Goal: Task Accomplishment & Management: Complete application form

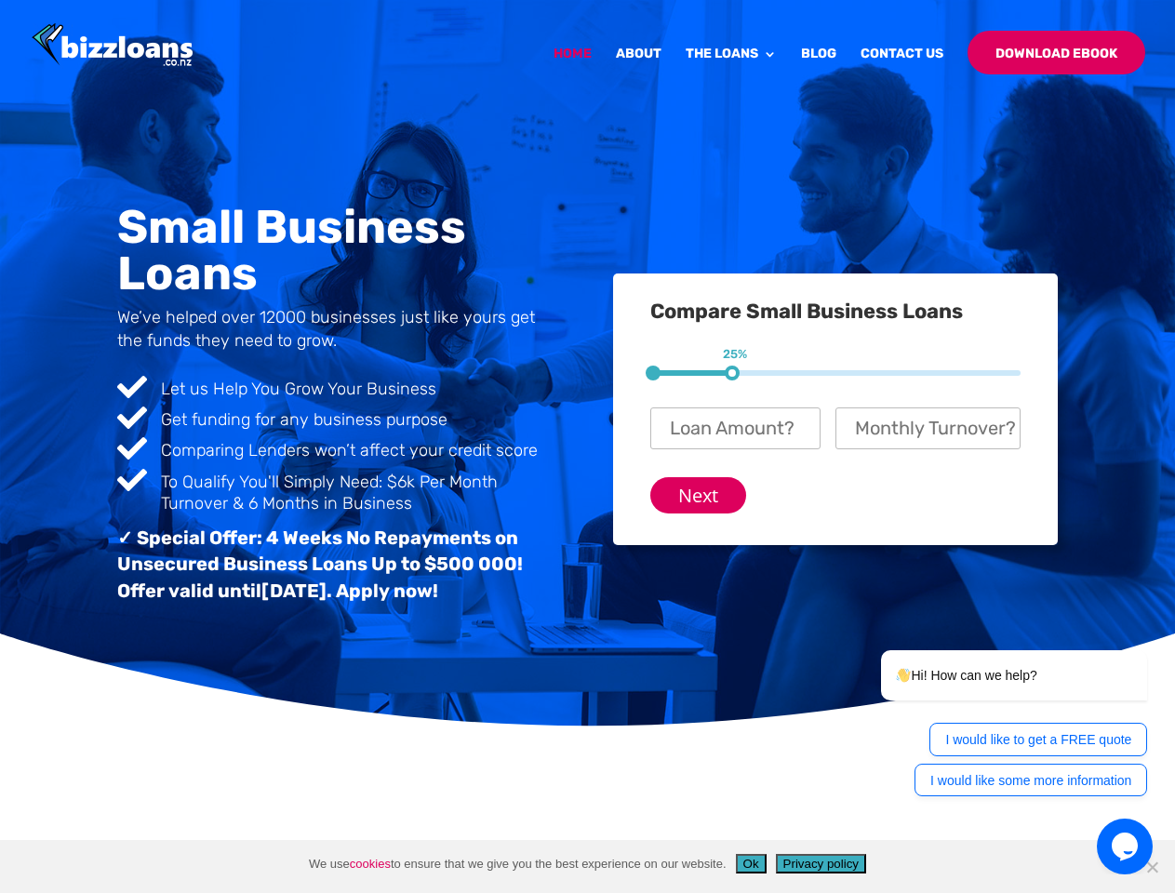
click at [587, 447] on div "Small Business Loans We’ve helped over 12000 businesses just like yours get the…" at bounding box center [587, 409] width 940 height 457
click at [699, 495] on input "Next" at bounding box center [698, 495] width 96 height 36
click at [754, 864] on button "Ok" at bounding box center [751, 864] width 31 height 20
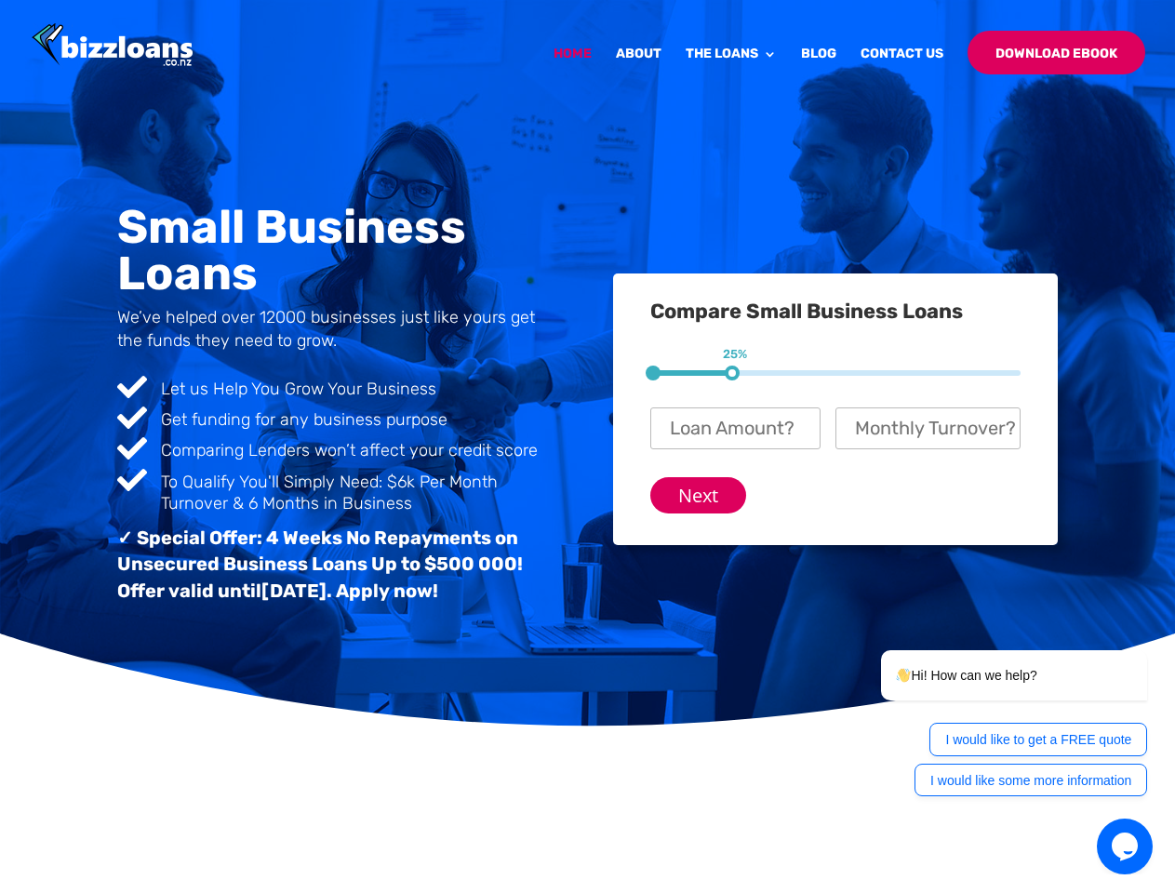
click at [824, 864] on button "Privacy policy" at bounding box center [821, 864] width 90 height 20
click at [1125, 847] on icon "$i18n('chat', 'chat_widget')" at bounding box center [1125, 847] width 26 height 28
click at [0, 0] on div at bounding box center [0, 0] width 0 height 0
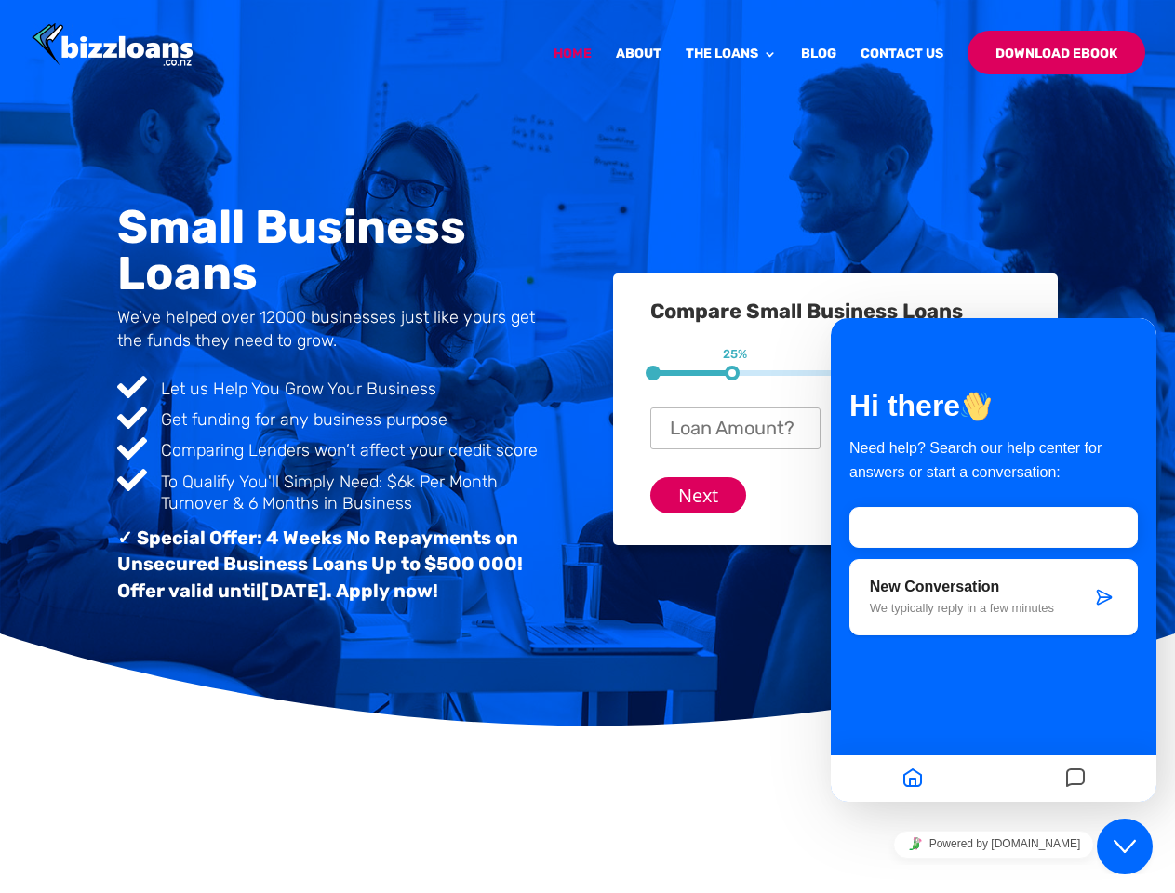
click at [990, 724] on div "Hi there Need help? Search our help center for answers or start a conversation:…" at bounding box center [994, 552] width 326 height 356
click at [1039, 740] on div "Hi there Need help? Search our help center for answers or start a conversation:…" at bounding box center [994, 560] width 326 height 484
click at [1031, 781] on div at bounding box center [1075, 779] width 163 height 36
